Goal: Find contact information: Find contact information

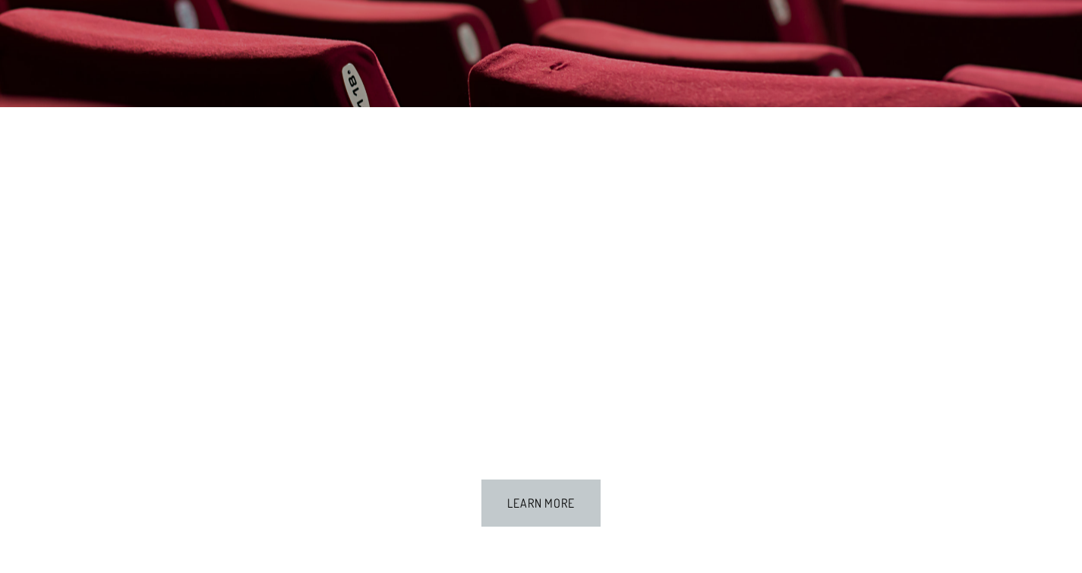
scroll to position [4926, 0]
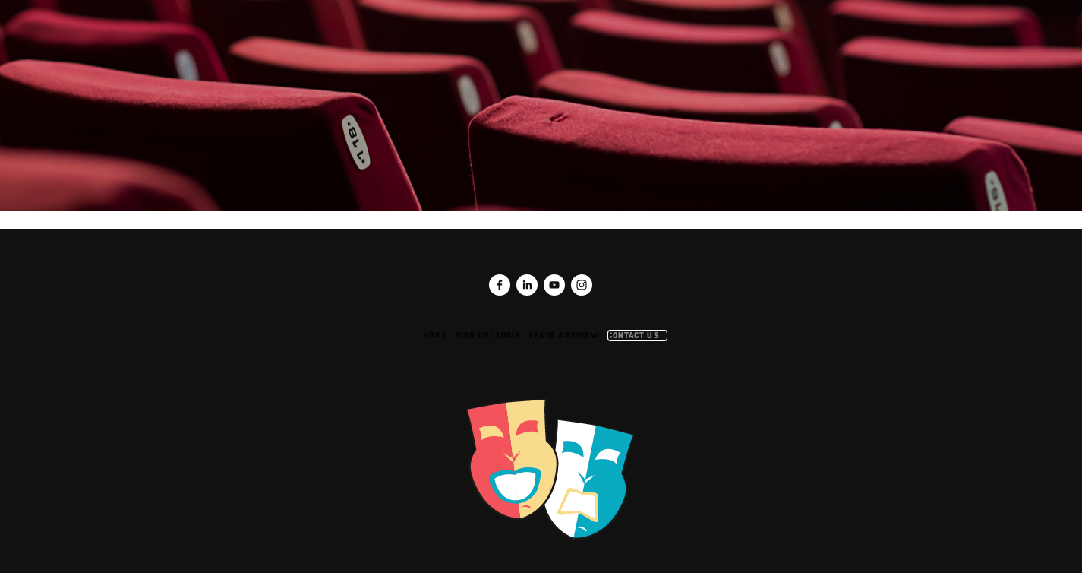
click at [645, 330] on link "Contact us" at bounding box center [638, 335] width 60 height 11
